Goal: Task Accomplishment & Management: Manage account settings

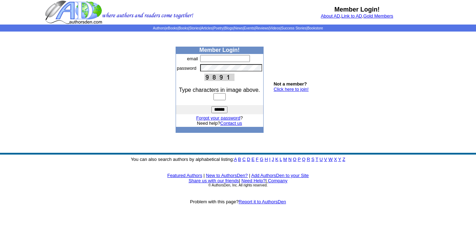
click at [205, 57] on input "text" at bounding box center [225, 58] width 50 height 7
type input "**********"
click at [214, 95] on input "text" at bounding box center [219, 96] width 12 height 7
type input "****"
click at [222, 109] on input "******" at bounding box center [219, 109] width 16 height 7
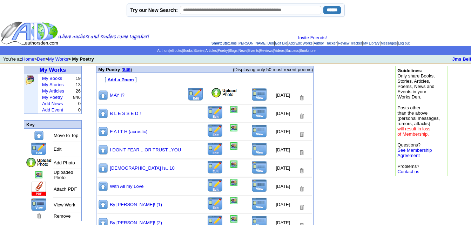
click at [211, 93] on img at bounding box center [224, 93] width 27 height 11
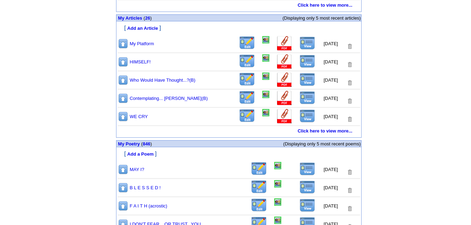
scroll to position [363, 0]
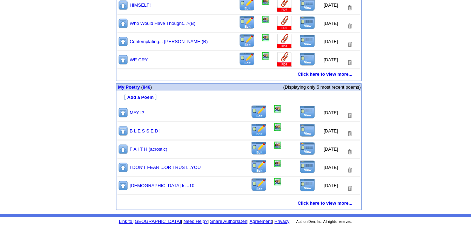
click at [303, 111] on img at bounding box center [307, 112] width 16 height 13
click at [257, 115] on img at bounding box center [259, 112] width 16 height 14
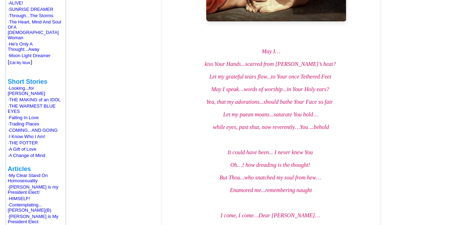
scroll to position [245, 0]
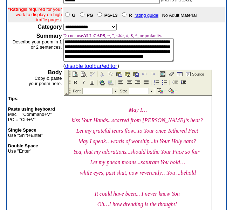
scroll to position [70, 0]
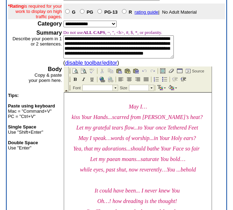
click at [162, 131] on span "Let my grateful tears flow...to Your once Tethered Feet" at bounding box center [137, 128] width 122 height 6
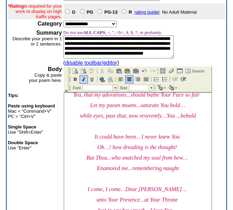
scroll to position [55, 0]
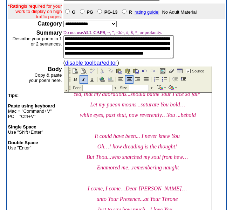
click at [117, 118] on span "while eyes, past shut, now reverently…You ...behold" at bounding box center [138, 115] width 116 height 6
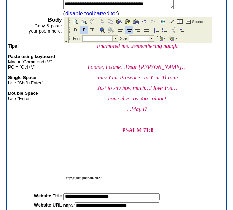
scroll to position [185, 0]
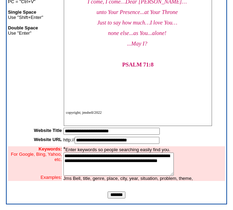
click at [115, 195] on input "*******" at bounding box center [117, 195] width 18 height 7
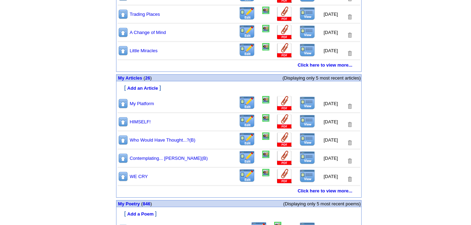
scroll to position [351, 0]
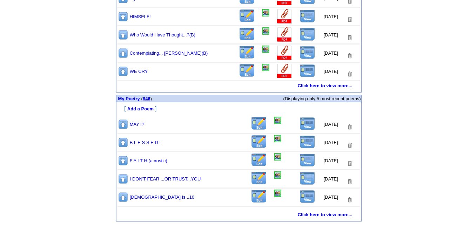
click at [147, 99] on link "846" at bounding box center [147, 98] width 8 height 5
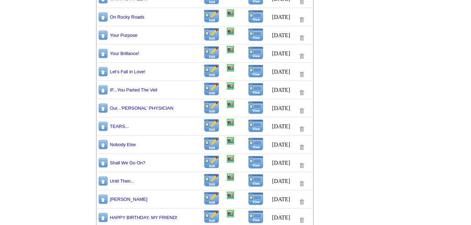
scroll to position [517, 0]
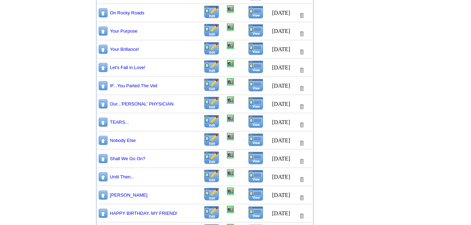
click at [103, 178] on img at bounding box center [103, 176] width 11 height 11
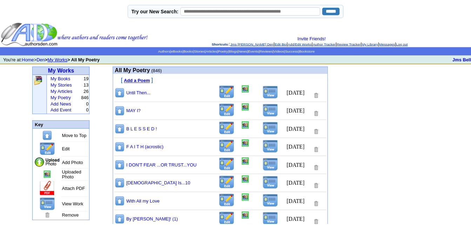
scroll to position [517, 0]
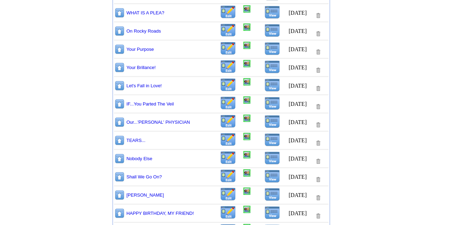
click at [120, 177] on img at bounding box center [119, 176] width 11 height 11
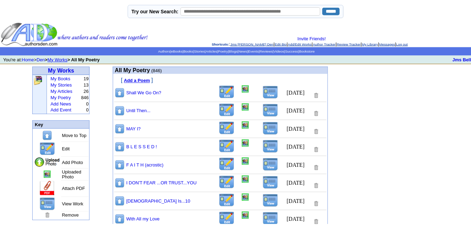
scroll to position [517, 0]
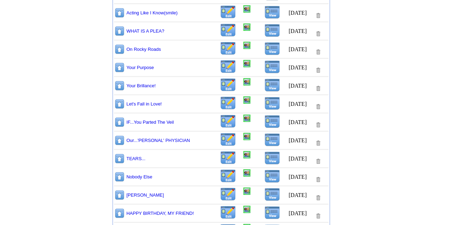
click at [120, 176] on img at bounding box center [119, 176] width 11 height 11
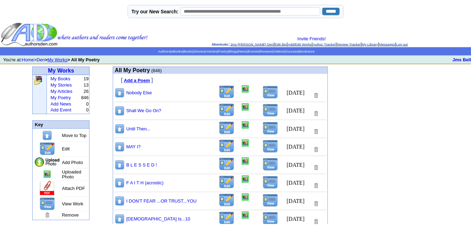
scroll to position [517, 0]
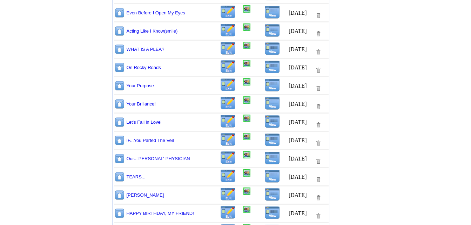
drag, startPoint x: 119, startPoint y: 139, endPoint x: 117, endPoint y: 136, distance: 4.1
click at [119, 139] on tr "IF...You Parted The Veil 8/11/2025" at bounding box center [221, 141] width 215 height 16
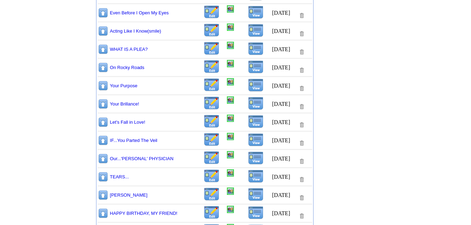
click at [103, 141] on img at bounding box center [103, 140] width 11 height 11
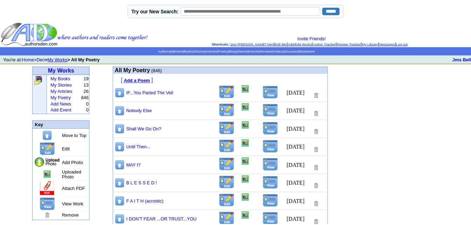
scroll to position [517, 0]
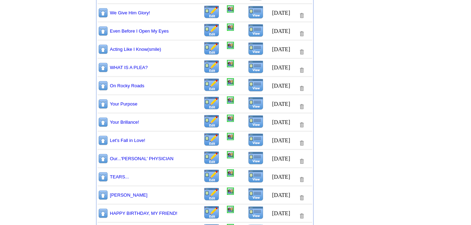
click at [101, 140] on img at bounding box center [103, 140] width 11 height 11
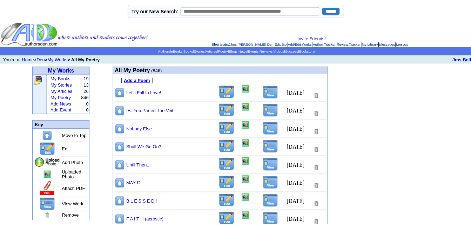
scroll to position [517, 0]
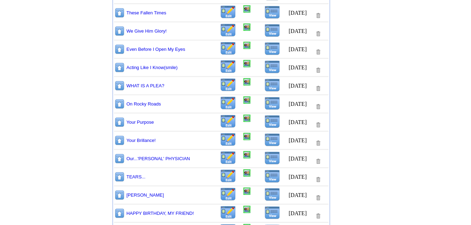
click at [118, 140] on img at bounding box center [119, 140] width 11 height 11
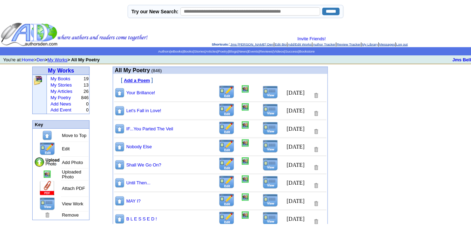
scroll to position [517, 0]
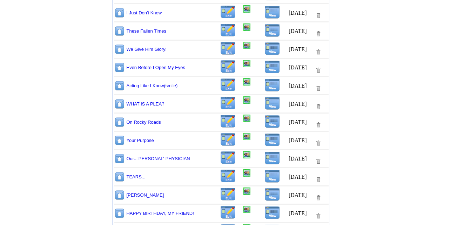
click at [120, 141] on img at bounding box center [119, 140] width 11 height 11
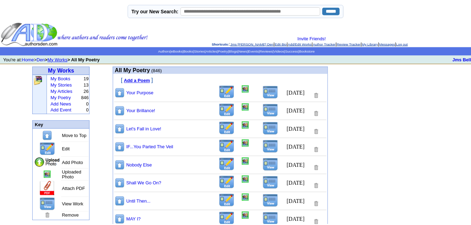
scroll to position [517, 0]
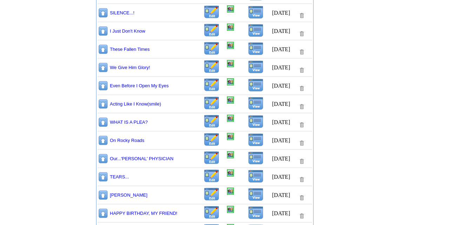
click at [103, 140] on img at bounding box center [103, 140] width 11 height 11
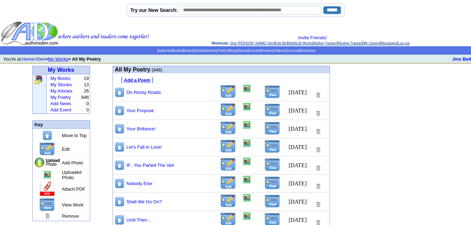
scroll to position [517, 0]
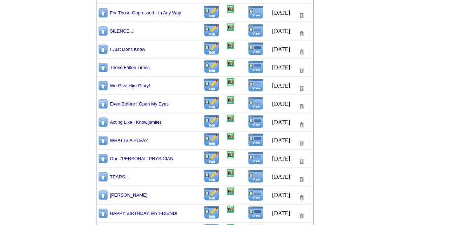
click at [104, 122] on img at bounding box center [103, 122] width 11 height 11
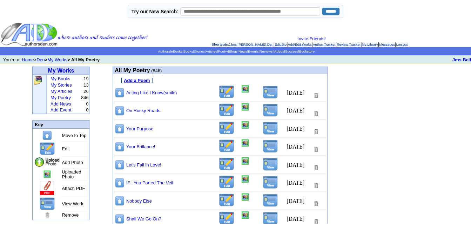
scroll to position [517, 0]
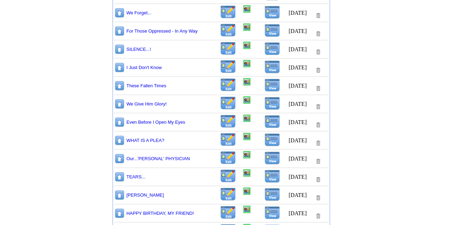
click at [119, 122] on img at bounding box center [119, 122] width 11 height 11
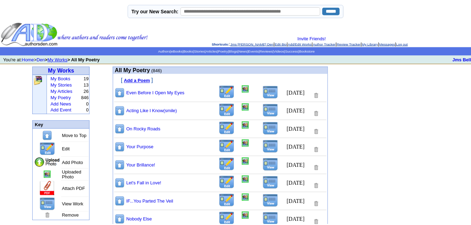
scroll to position [517, 0]
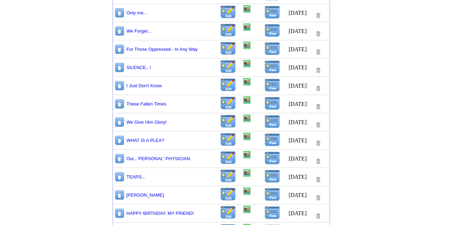
click at [120, 122] on img at bounding box center [119, 122] width 11 height 11
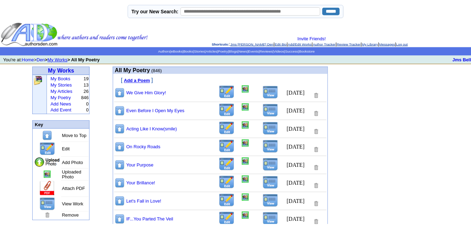
scroll to position [517, 0]
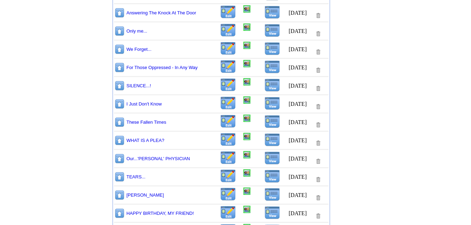
click at [119, 122] on img at bounding box center [119, 122] width 11 height 11
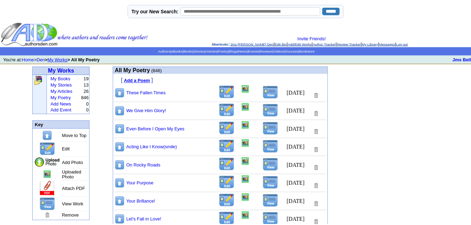
scroll to position [517, 0]
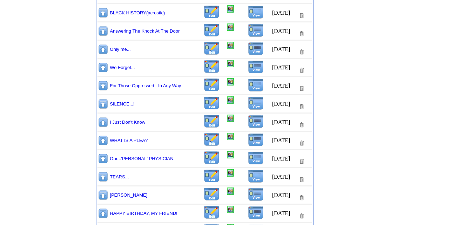
click at [102, 122] on img at bounding box center [103, 122] width 11 height 11
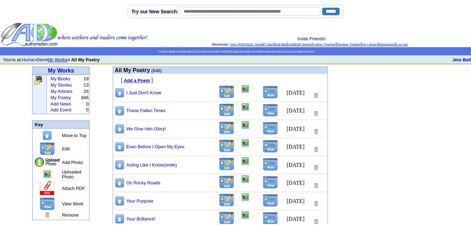
scroll to position [517, 0]
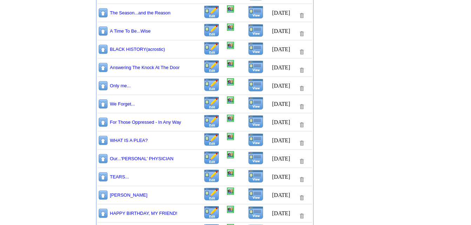
click at [102, 86] on img at bounding box center [103, 85] width 11 height 11
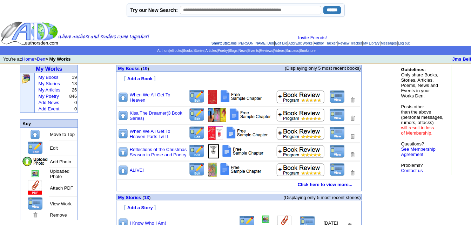
click at [463, 60] on b "Jms Bell" at bounding box center [461, 58] width 19 height 5
click at [409, 42] on link "Log out" at bounding box center [404, 43] width 12 height 4
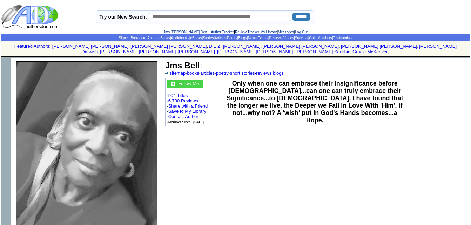
click at [304, 32] on link "Log Out" at bounding box center [301, 32] width 13 height 4
